Goal: Task Accomplishment & Management: Manage account settings

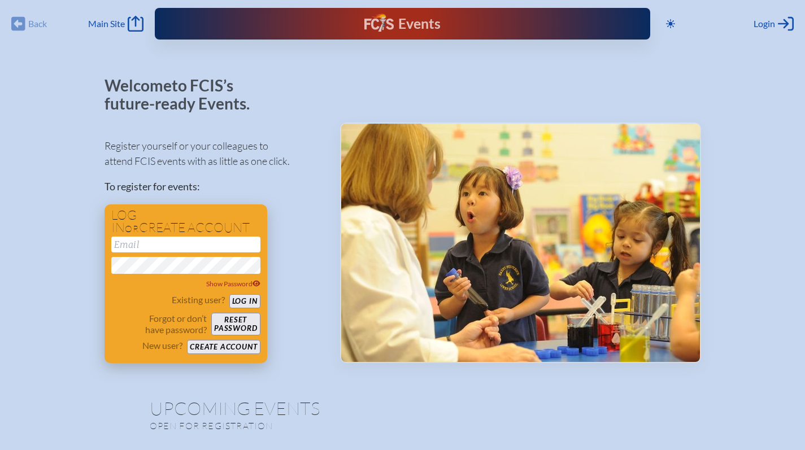
type input "[EMAIL_ADDRESS][DOMAIN_NAME]"
click at [245, 302] on button "Log in" at bounding box center [244, 301] width 31 height 14
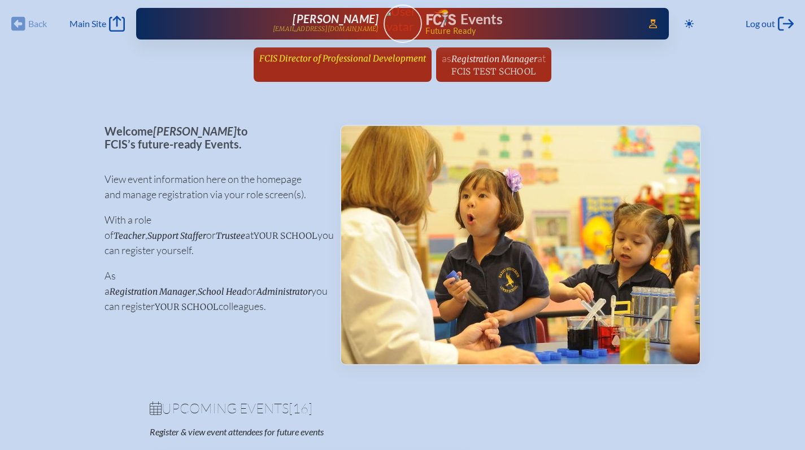
click at [337, 57] on span "FCIS Director of Professional Development" at bounding box center [342, 58] width 167 height 11
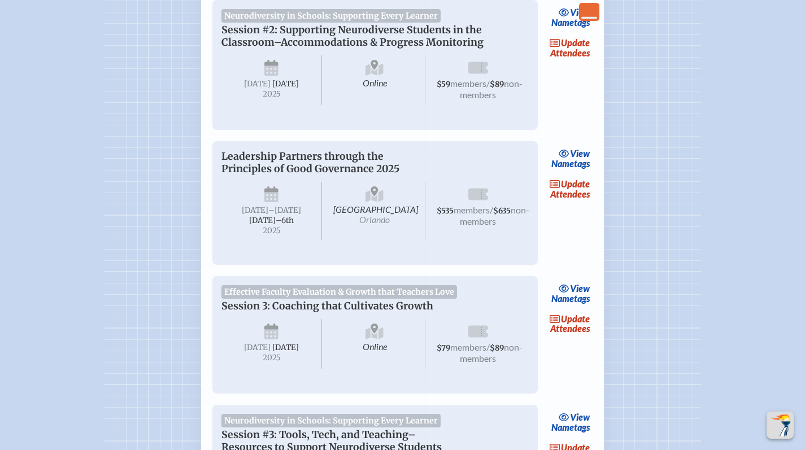
scroll to position [933, 0]
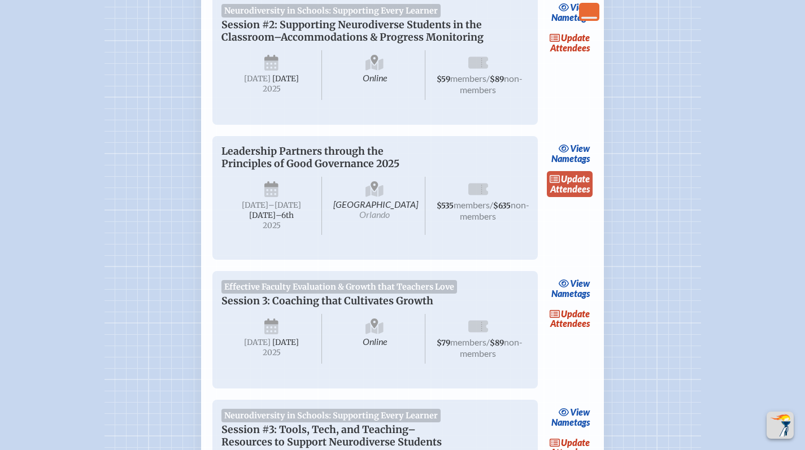
click at [558, 184] on icon at bounding box center [555, 179] width 11 height 9
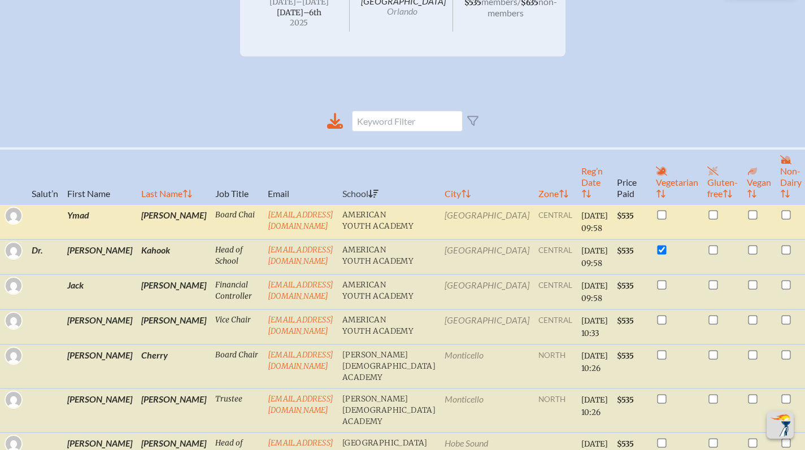
scroll to position [319, 0]
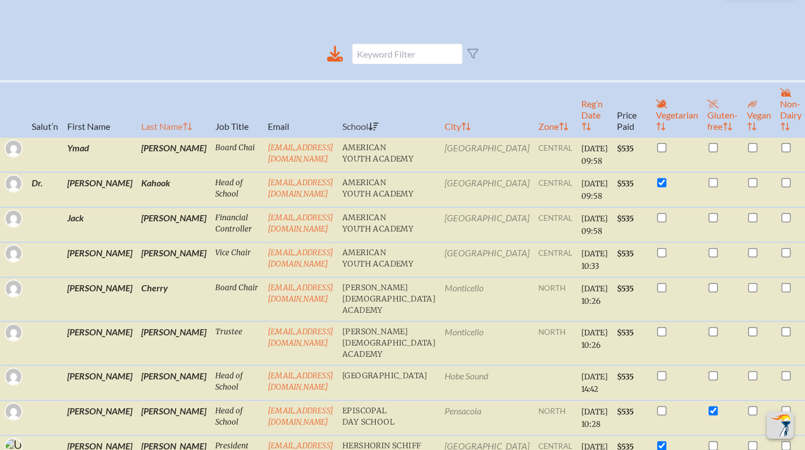
click at [137, 137] on th "Last Name" at bounding box center [174, 109] width 74 height 56
checkbox input "true"
checkbox input "false"
checkbox input "true"
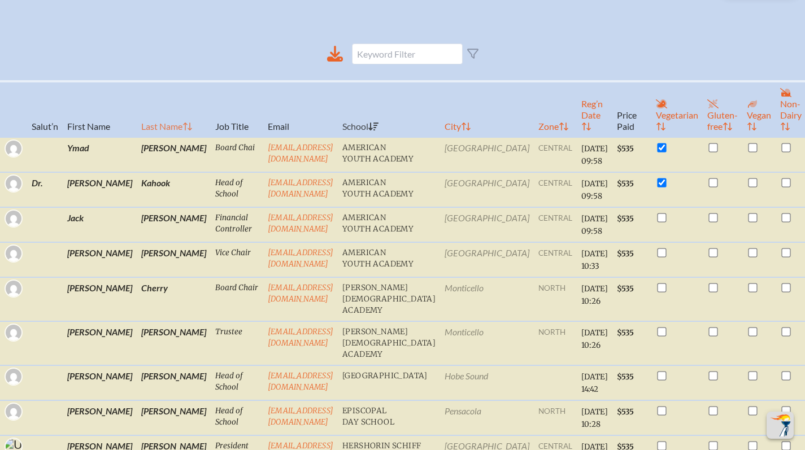
checkbox input "false"
checkbox input "true"
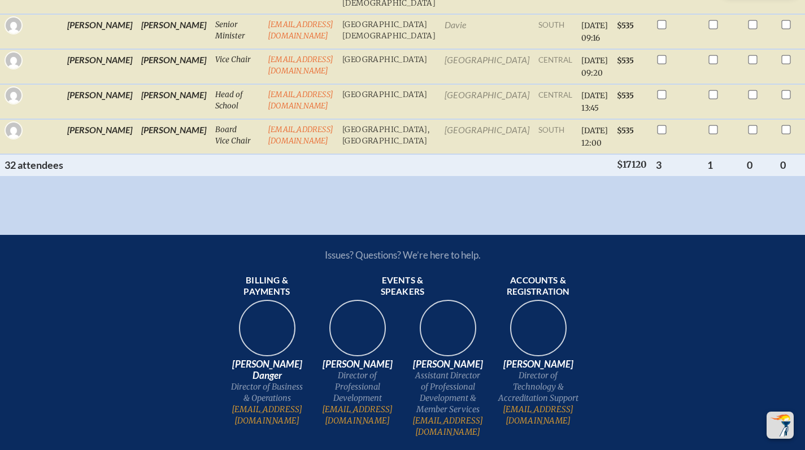
scroll to position [1518, 0]
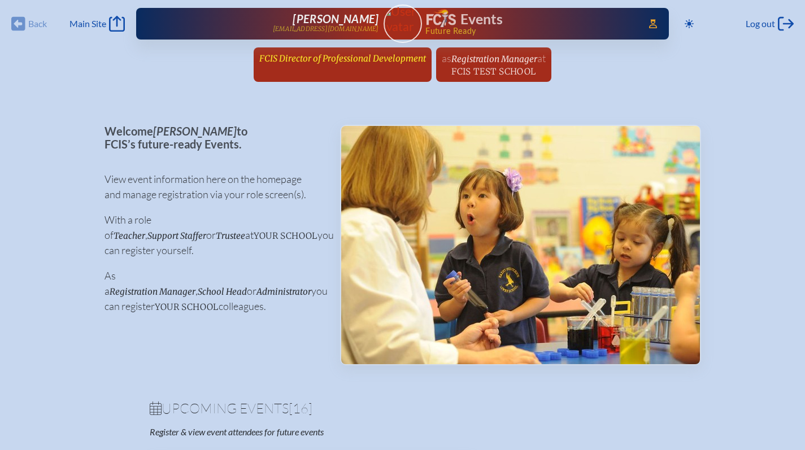
click at [300, 58] on span "FCIS Director of Professional Development" at bounding box center [342, 58] width 167 height 11
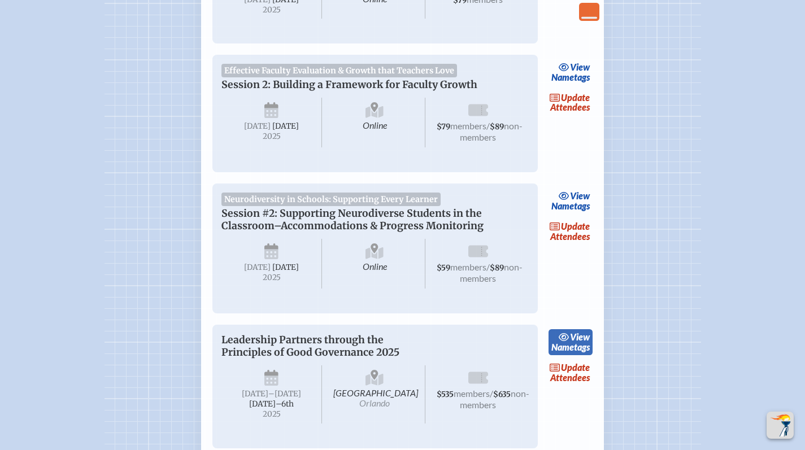
scroll to position [754, 0]
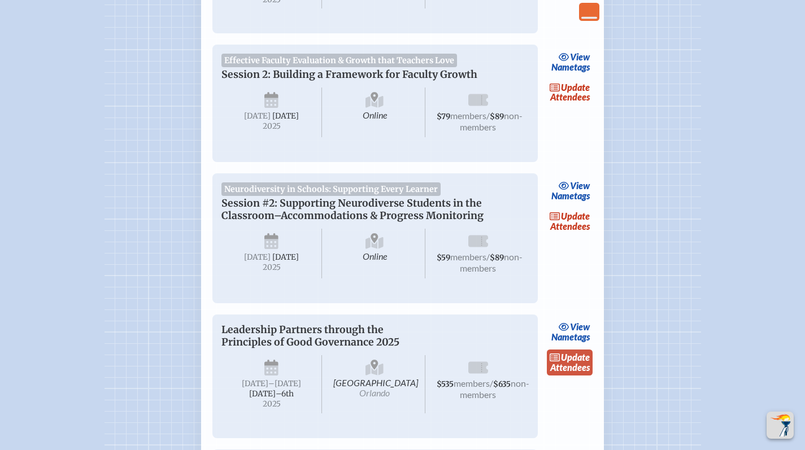
click at [569, 363] on span "update" at bounding box center [575, 357] width 29 height 11
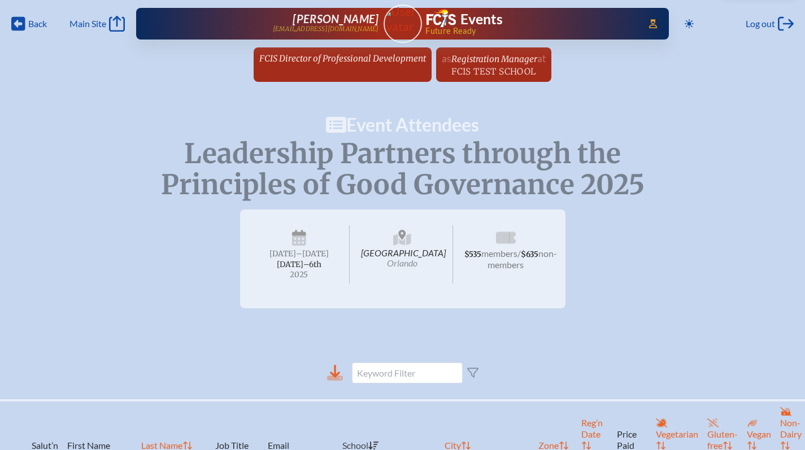
click at [339, 380] on icon at bounding box center [335, 373] width 16 height 16
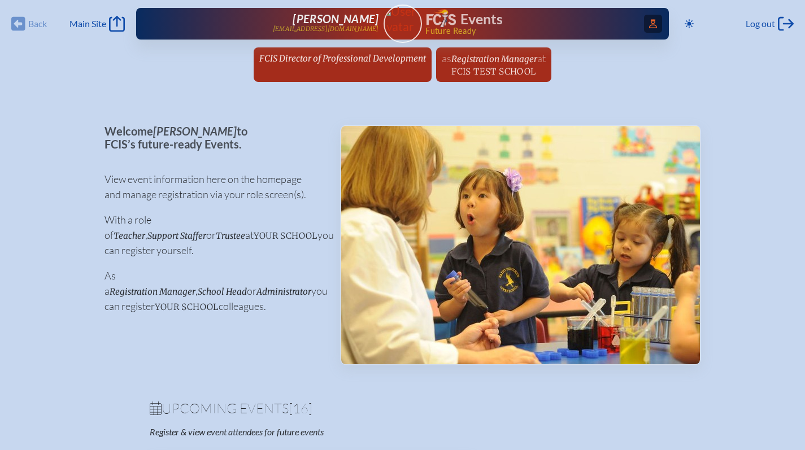
click at [651, 23] on icon at bounding box center [653, 23] width 8 height 9
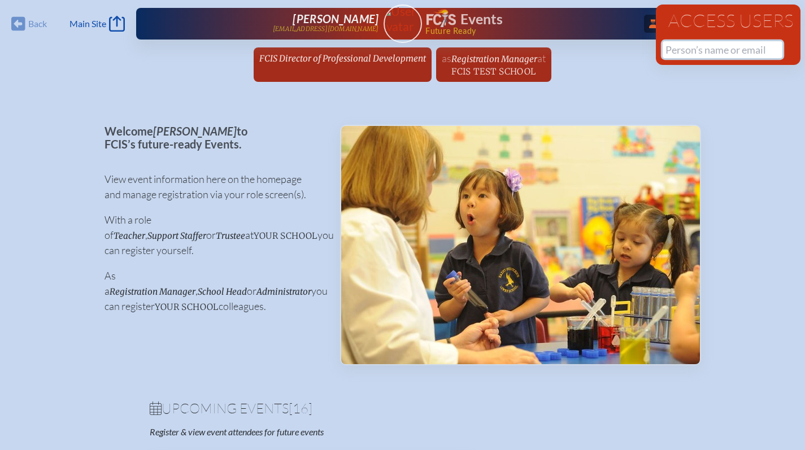
click at [692, 52] on input "text" at bounding box center [723, 49] width 120 height 17
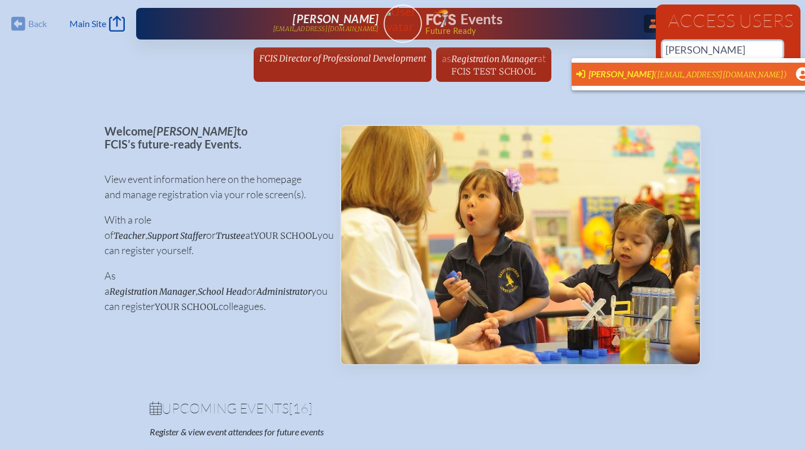
scroll to position [0, 8]
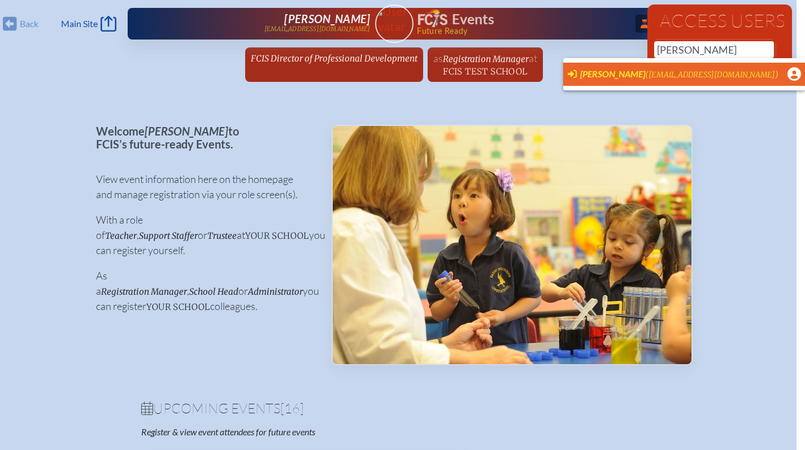
click at [661, 75] on span "([EMAIL_ADDRESS][DOMAIN_NAME])" at bounding box center [711, 75] width 133 height 10
type input "[EMAIL_ADDRESS][DOMAIN_NAME]"
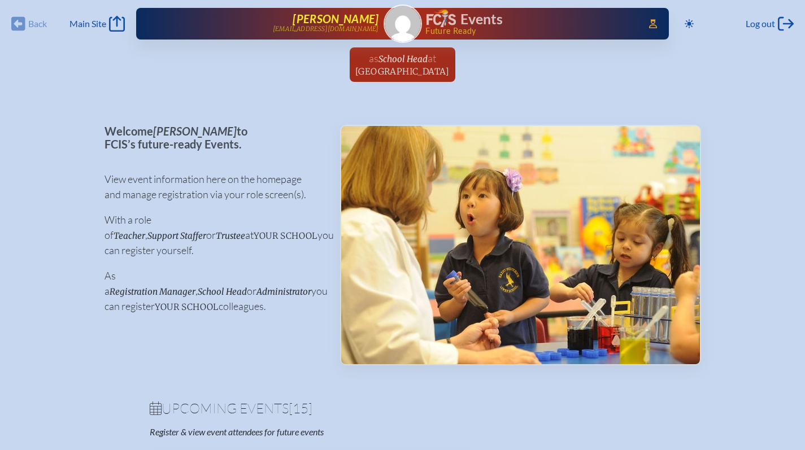
click at [353, 19] on span "[PERSON_NAME]" at bounding box center [336, 19] width 86 height 14
